Goal: Task Accomplishment & Management: Complete application form

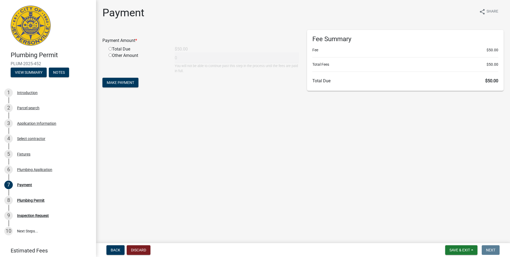
click at [108, 48] on div "Total Due" at bounding box center [138, 49] width 66 height 6
click at [111, 50] on input "radio" at bounding box center [110, 48] width 3 height 3
radio input "true"
type input "50"
click at [120, 81] on span "Make Payment" at bounding box center [120, 82] width 27 height 4
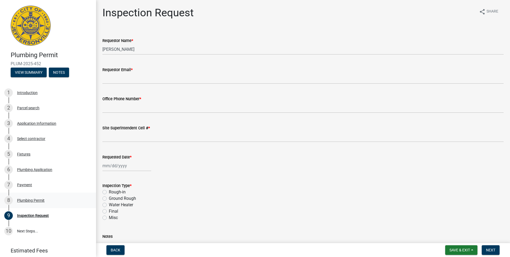
click at [29, 201] on div "Plumbing Permit" at bounding box center [30, 200] width 27 height 4
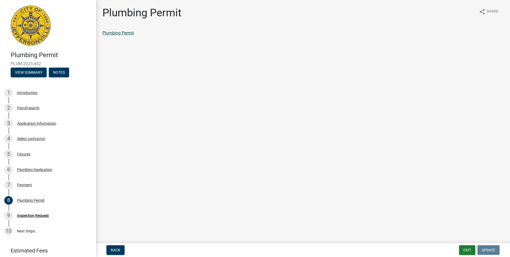
click at [119, 33] on link "Plumbing Permit" at bounding box center [117, 32] width 31 height 5
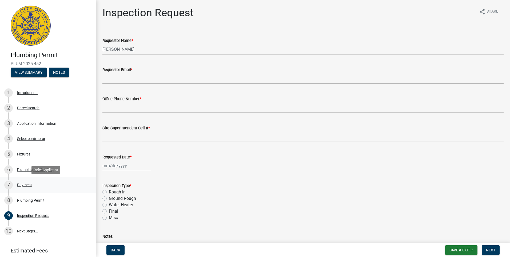
click at [17, 181] on div "7 Payment" at bounding box center [45, 184] width 83 height 9
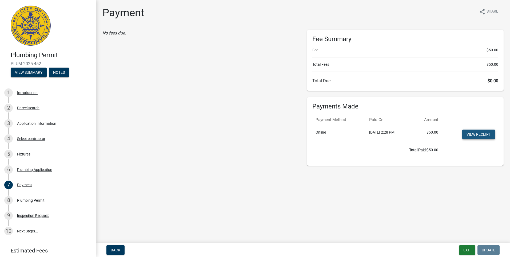
click at [471, 136] on link "View receipt" at bounding box center [479, 134] width 33 height 10
